Goal: Task Accomplishment & Management: Manage account settings

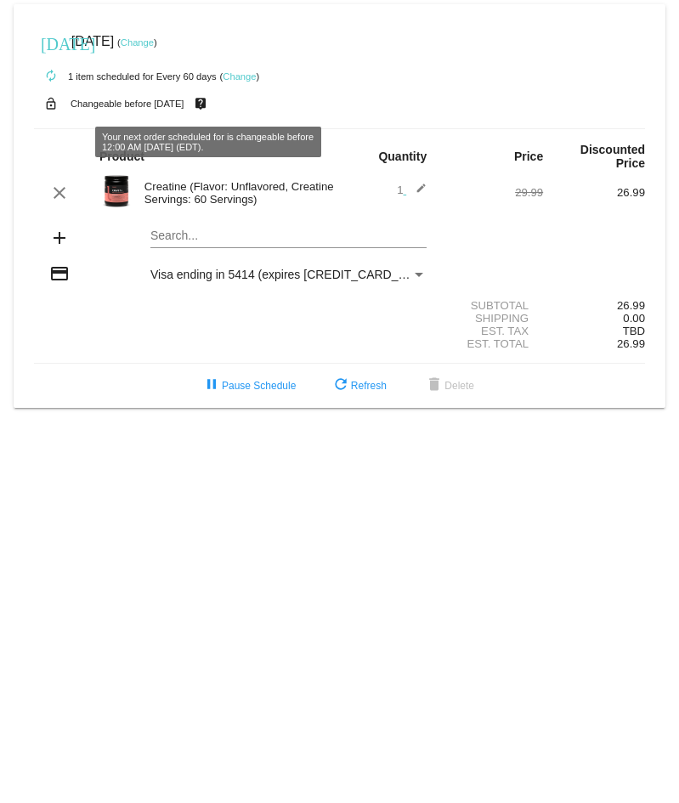
click at [210, 106] on mat-icon "live_help" at bounding box center [200, 104] width 20 height 22
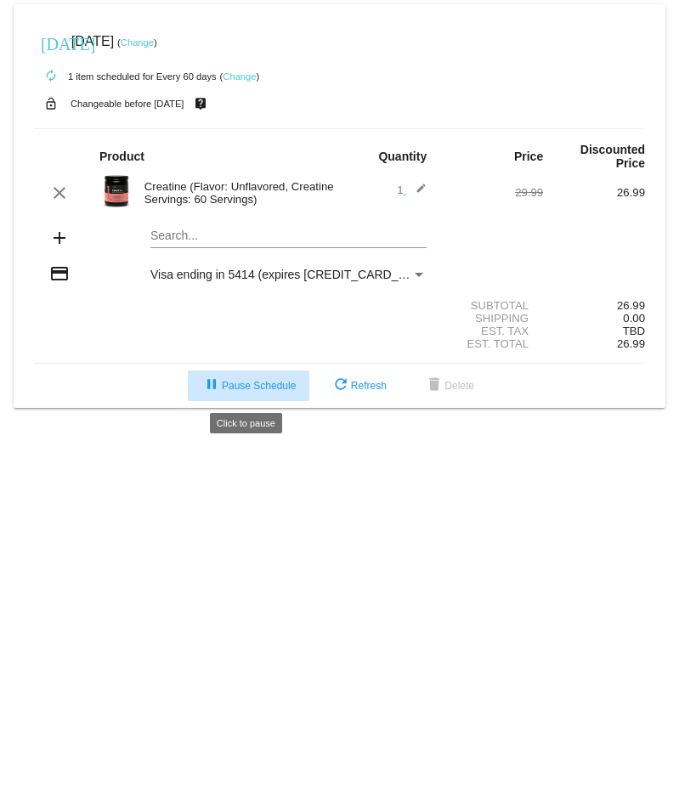
click at [235, 388] on span "pause Pause Schedule" at bounding box center [248, 386] width 94 height 12
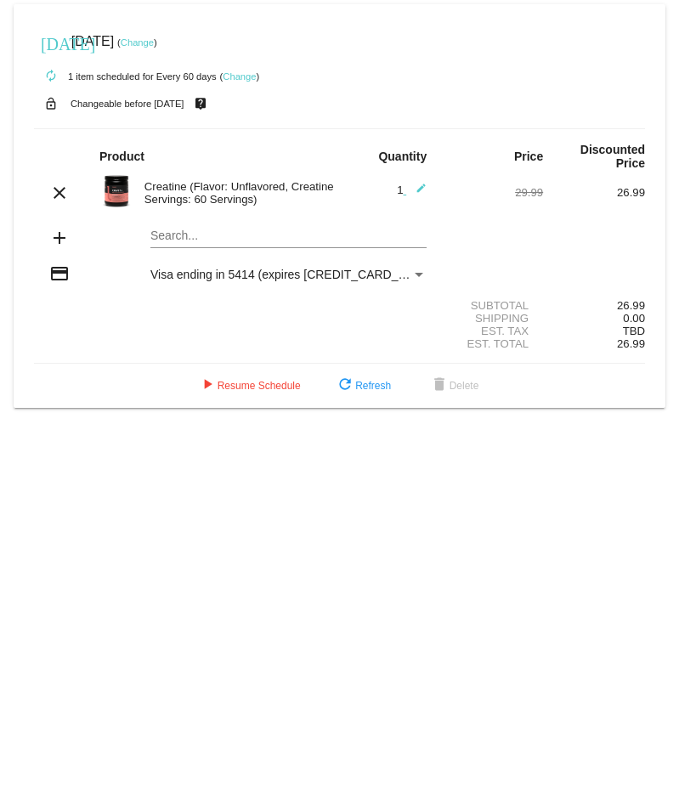
click at [239, 74] on link "Change" at bounding box center [239, 76] width 33 height 10
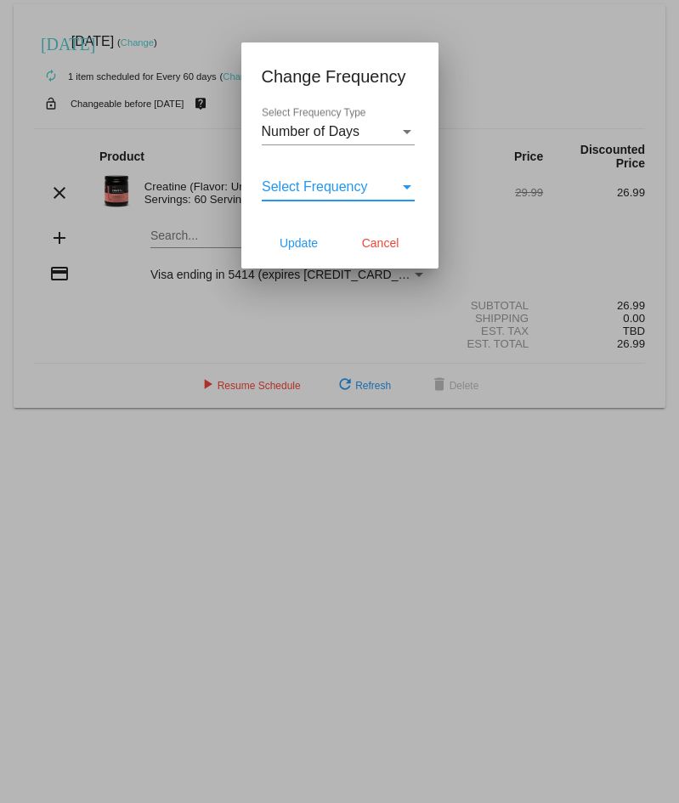
click at [345, 191] on span "Select Frequency" at bounding box center [315, 186] width 106 height 14
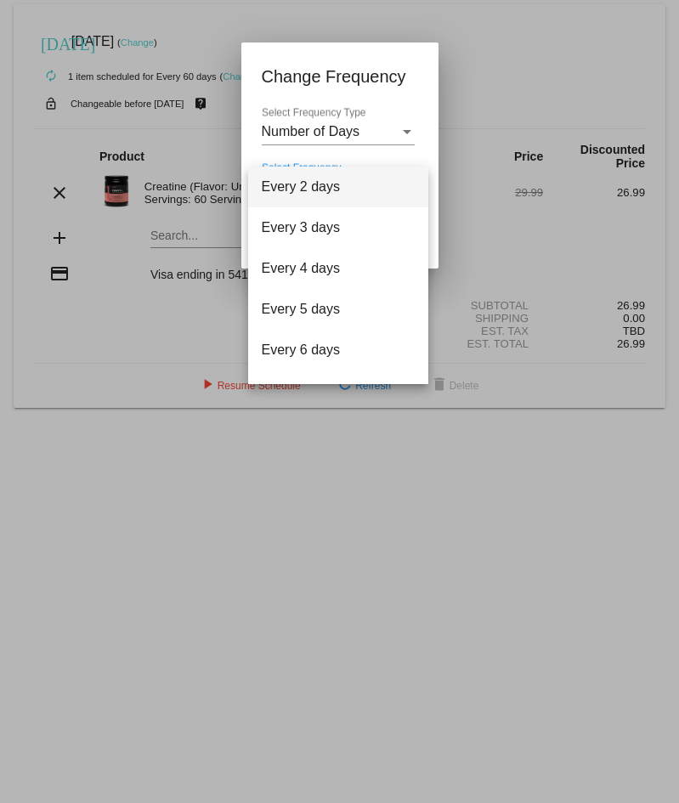
click at [404, 141] on div at bounding box center [339, 401] width 679 height 803
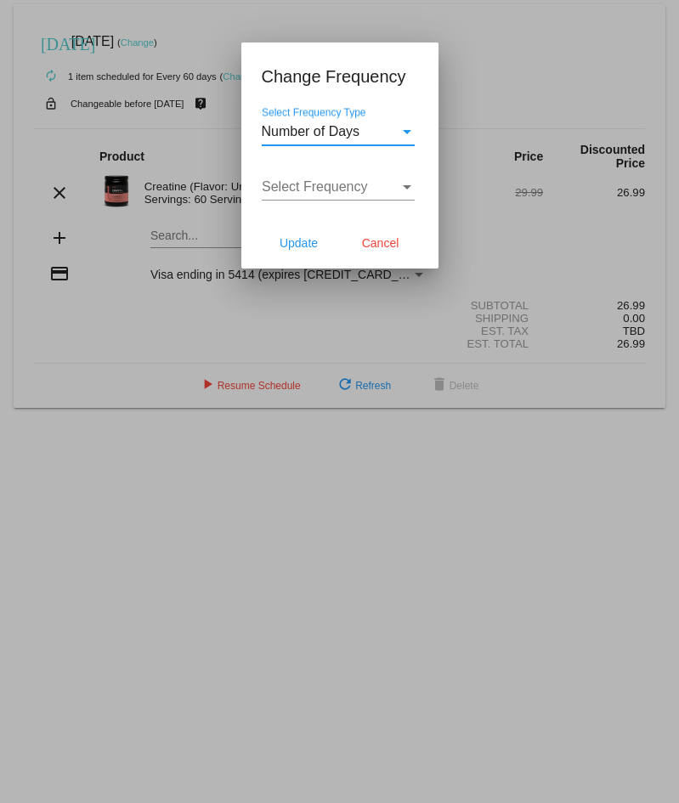
click at [380, 132] on div "Number of Days" at bounding box center [331, 131] width 138 height 15
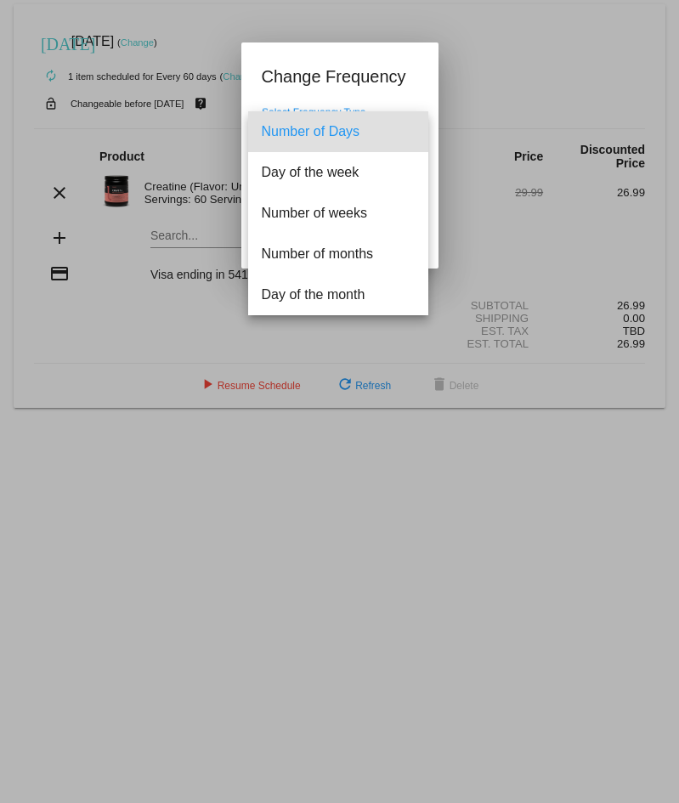
click at [532, 54] on div at bounding box center [339, 401] width 679 height 803
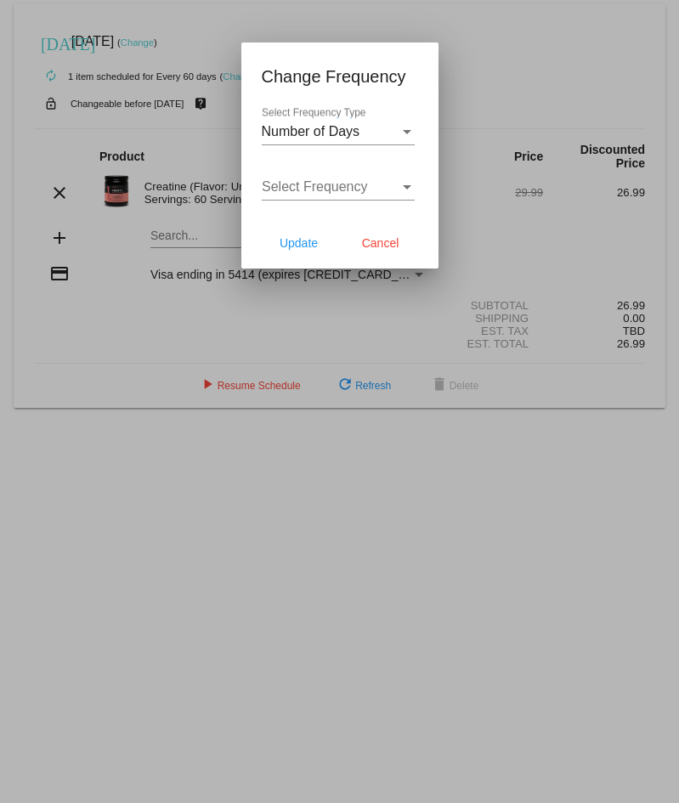
click at [521, 48] on div at bounding box center [339, 401] width 679 height 803
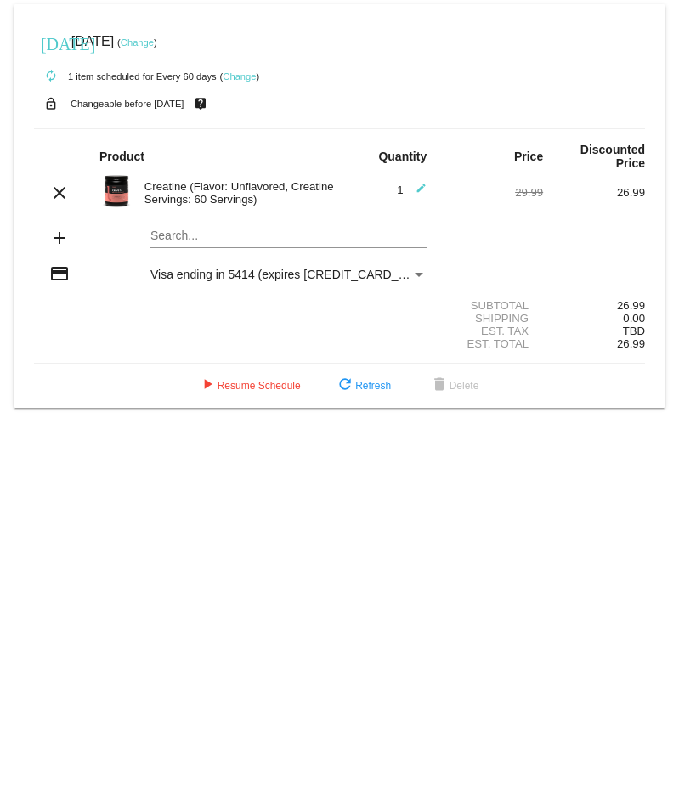
click at [154, 44] on link "Change" at bounding box center [137, 42] width 33 height 10
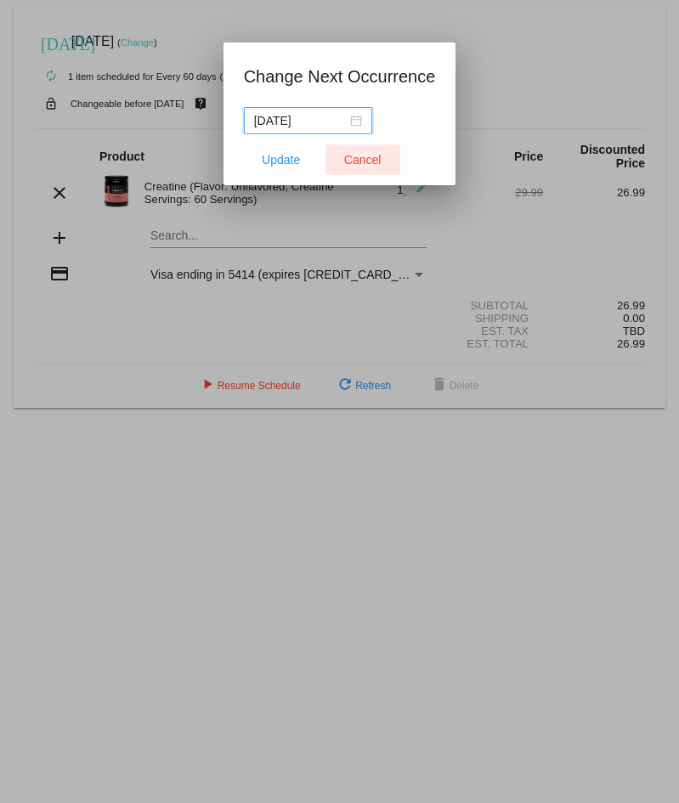
click at [344, 161] on span "Cancel" at bounding box center [362, 160] width 37 height 14
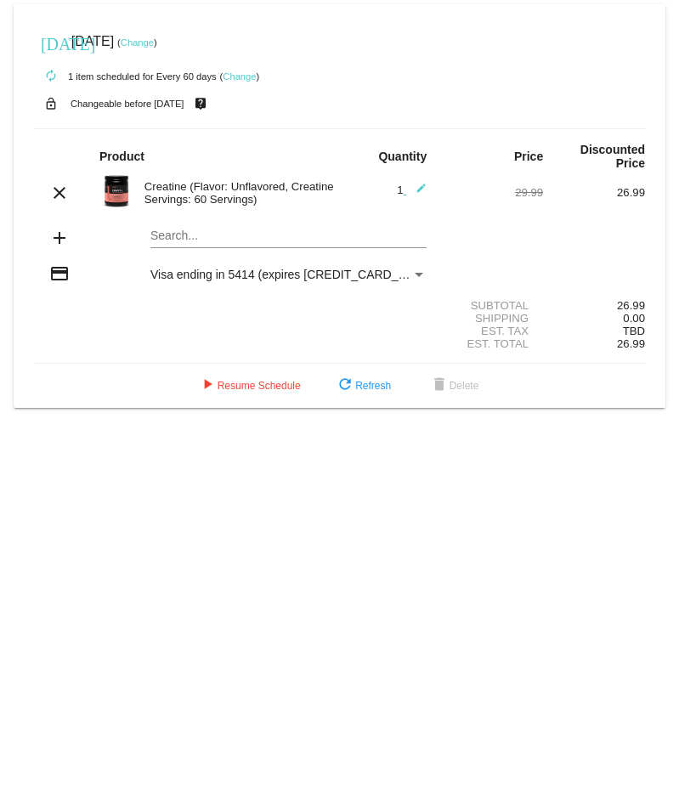
click at [230, 76] on link "Change" at bounding box center [239, 76] width 33 height 10
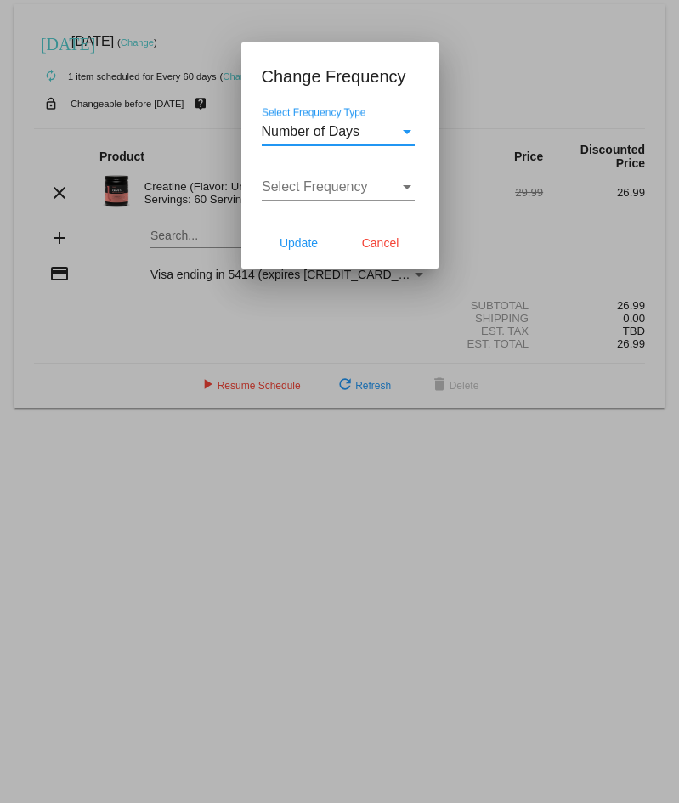
drag, startPoint x: 376, startPoint y: 248, endPoint x: 251, endPoint y: 163, distance: 151.1
click at [377, 246] on span "Cancel" at bounding box center [380, 243] width 37 height 14
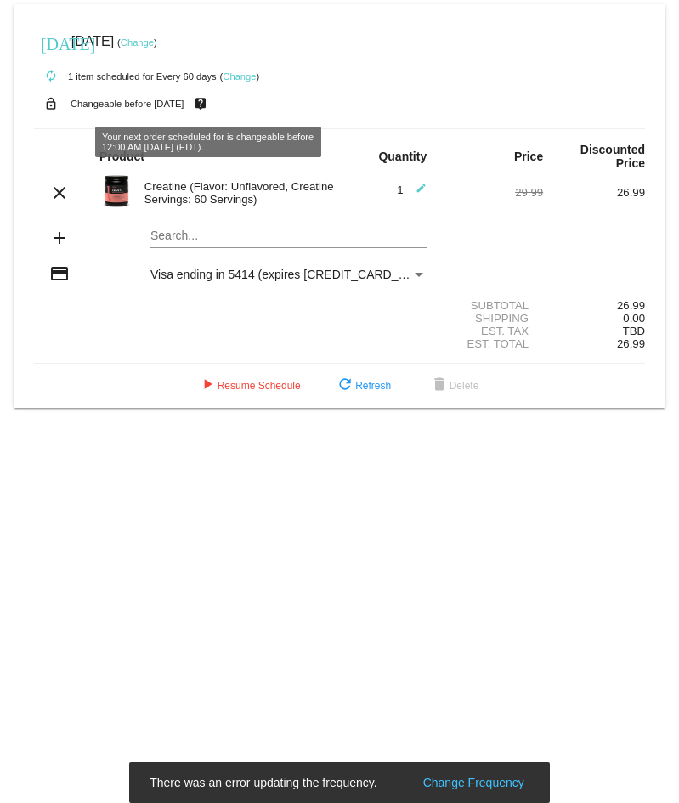
click at [211, 105] on mat-icon "live_help" at bounding box center [200, 104] width 20 height 22
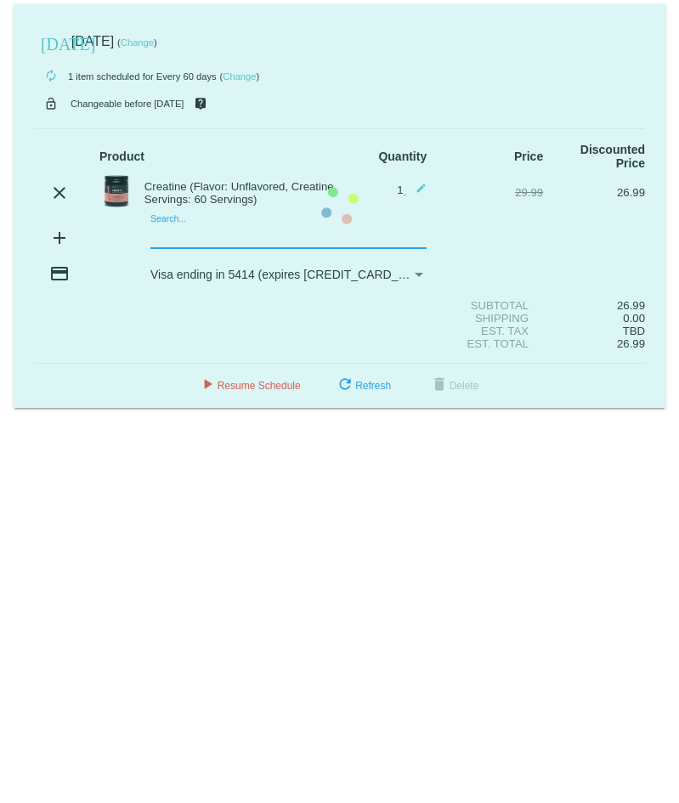
click at [206, 236] on mat-card "[DATE] [DATE] ( Change ) autorenew 1 item scheduled for Every 60 days ( Change …" at bounding box center [340, 206] width 652 height 404
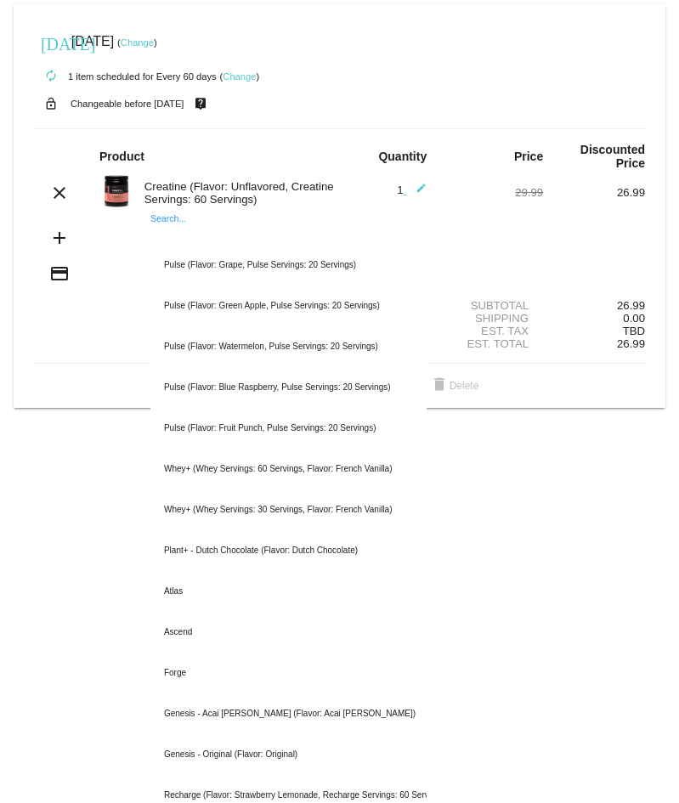
click at [326, 84] on div "autorenew 1 item scheduled for Every 60 days ( Change )" at bounding box center [339, 76] width 611 height 34
